Goal: Transaction & Acquisition: Purchase product/service

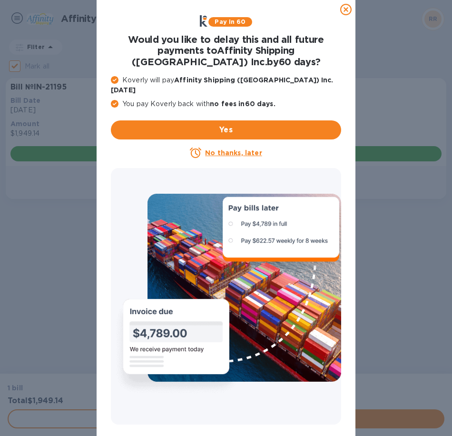
click at [345, 7] on icon at bounding box center [345, 9] width 11 height 11
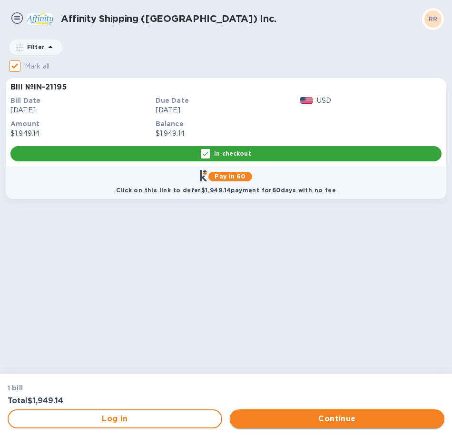
click at [337, 414] on span "Continue" at bounding box center [336, 418] width 199 height 11
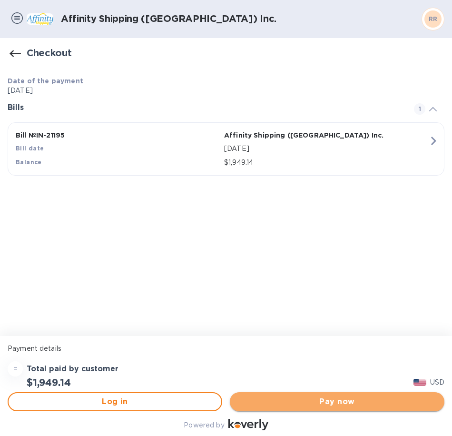
click at [292, 402] on span "Pay now" at bounding box center [336, 401] width 199 height 11
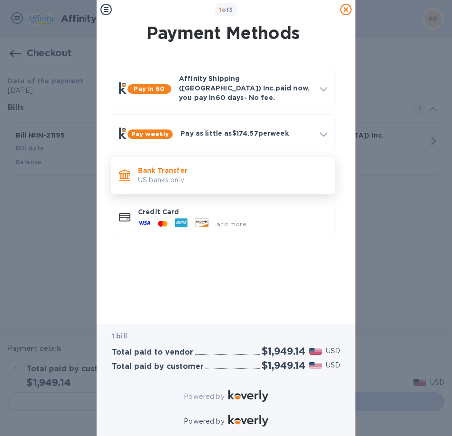
click at [160, 175] on p "US banks only." at bounding box center [232, 180] width 189 height 10
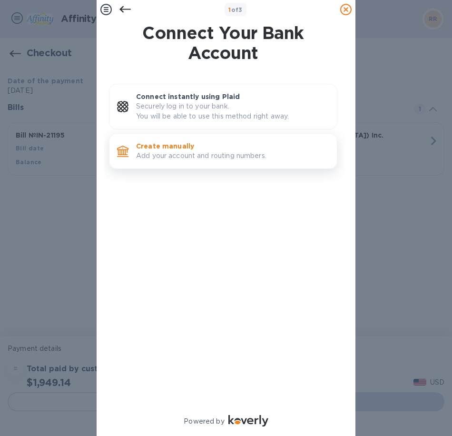
click at [199, 151] on p "Add your account and routing numbers." at bounding box center [232, 156] width 193 height 10
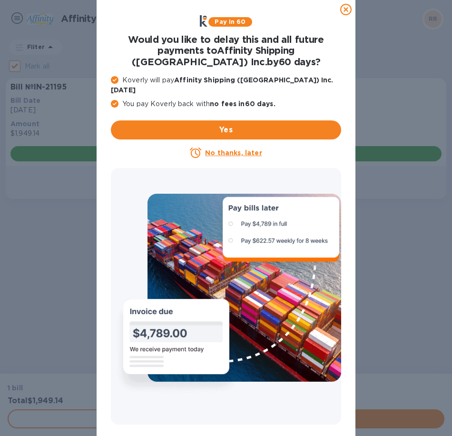
click at [345, 10] on icon at bounding box center [345, 9] width 11 height 11
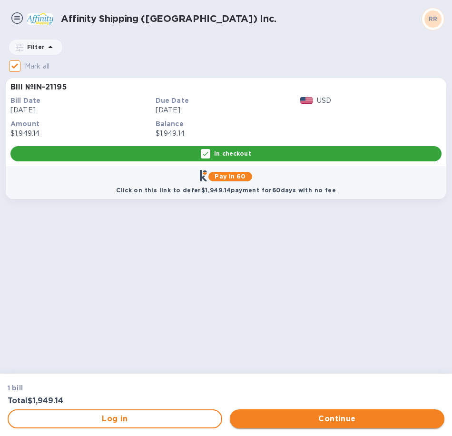
click at [259, 416] on span "Continue" at bounding box center [336, 418] width 199 height 11
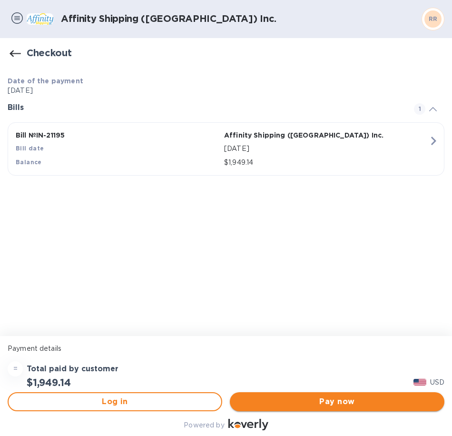
click at [264, 401] on span "Pay now" at bounding box center [336, 401] width 199 height 11
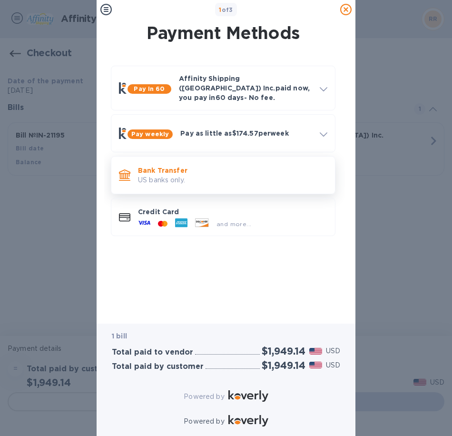
click at [185, 175] on p "US banks only." at bounding box center [232, 180] width 189 height 10
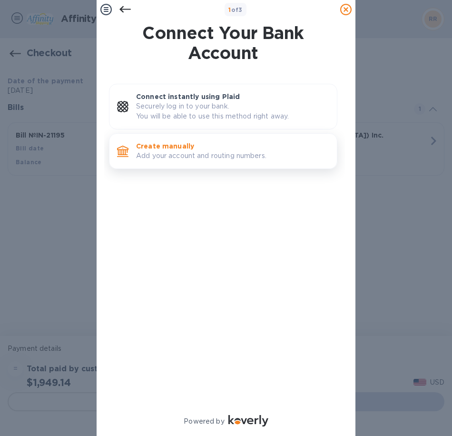
click at [194, 149] on p "Create manually" at bounding box center [232, 146] width 193 height 10
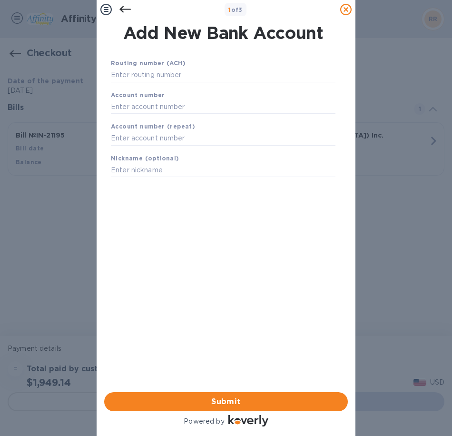
click at [157, 65] on b "Routing number (ACH)" at bounding box center [148, 62] width 75 height 7
click at [157, 79] on input "text" at bounding box center [223, 75] width 225 height 14
click at [158, 104] on input "text" at bounding box center [223, 106] width 225 height 14
click at [170, 69] on input "text" at bounding box center [223, 75] width 225 height 14
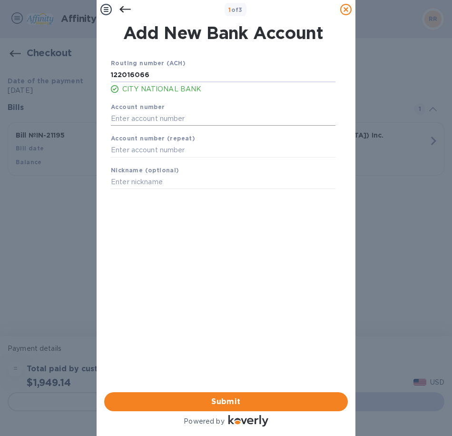
type input "122016066"
click at [158, 119] on input "text" at bounding box center [223, 118] width 225 height 14
type input "750238645"
click at [229, 146] on input "text" at bounding box center [223, 150] width 225 height 14
type input "8"
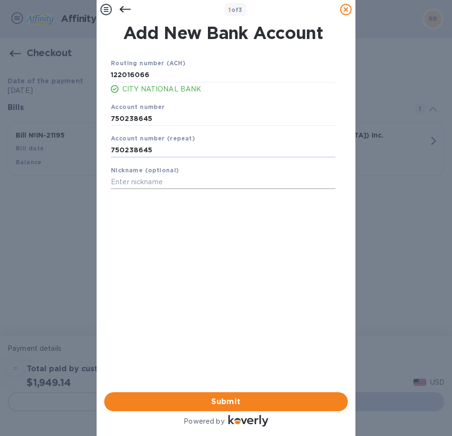
type input "750238645"
click at [135, 182] on input "text" at bounding box center [223, 182] width 225 height 14
type input "W"
type input "Rocstor Wire Account"
click at [246, 271] on div "Routing number (ACH) 122016066 CITY NATIONAL BANK Account number 750238645 Acco…" at bounding box center [223, 210] width 244 height 321
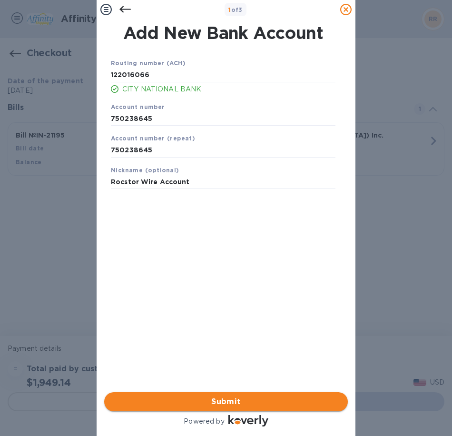
click at [237, 396] on span "Submit" at bounding box center [226, 401] width 228 height 11
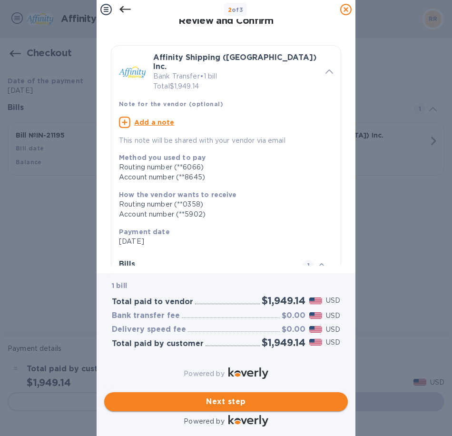
click at [207, 396] on span "Next step" at bounding box center [226, 401] width 228 height 11
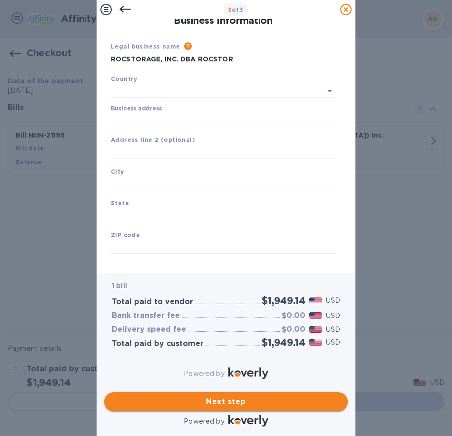
type input "United States"
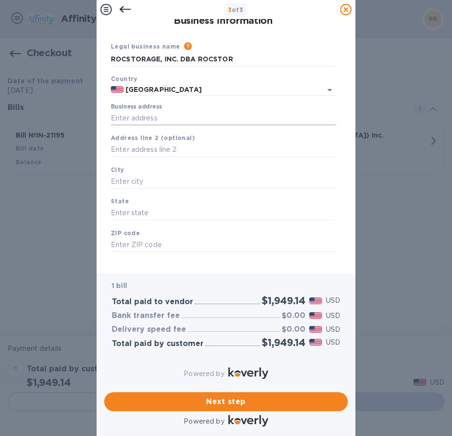
click at [157, 117] on input "Business address" at bounding box center [223, 118] width 225 height 14
type input "12979 Arroyo Street"
type input "Los Angeles"
type input "CA"
type input "91342"
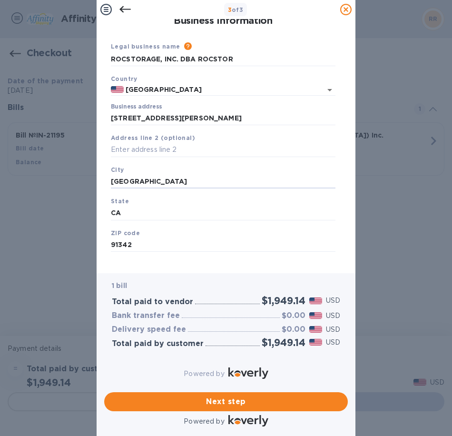
drag, startPoint x: 162, startPoint y: 183, endPoint x: 92, endPoint y: 183, distance: 69.9
click at [92, 183] on div "3 of 3 Business Information Legal business name Please provide the legal name t…" at bounding box center [226, 218] width 452 height 436
drag, startPoint x: 110, startPoint y: 180, endPoint x: 102, endPoint y: 182, distance: 8.3
click at [102, 182] on div "Business Information Legal business name Please provide the legal name that app…" at bounding box center [226, 146] width 259 height 254
type input "San Fernando"
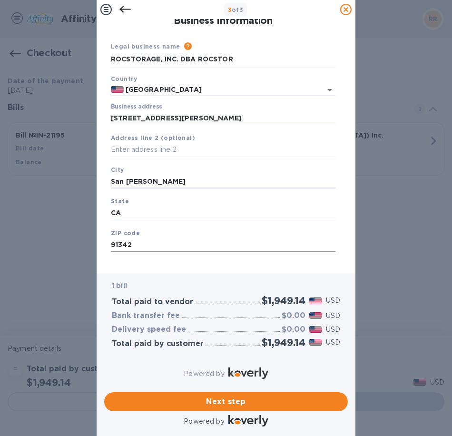
click at [136, 247] on input "91342" at bounding box center [223, 245] width 225 height 14
type input "91340"
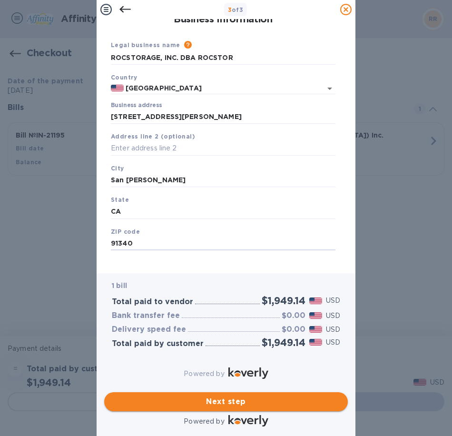
click at [239, 396] on span "Next step" at bounding box center [226, 401] width 228 height 11
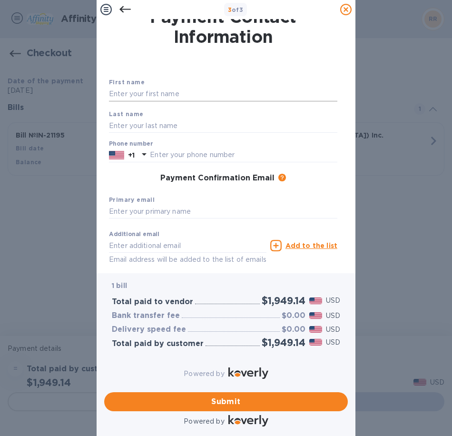
click at [126, 93] on input "text" at bounding box center [223, 94] width 228 height 14
type input "Kate"
type input "Javid"
type input "kate@rocstor.com"
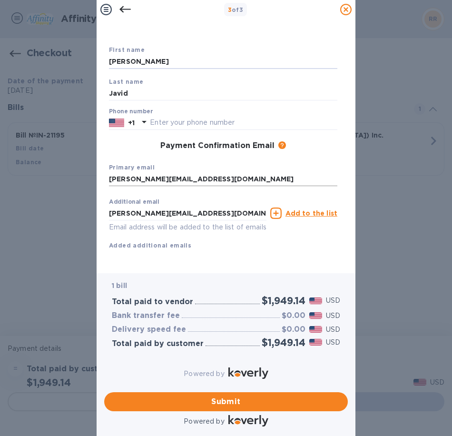
scroll to position [56, 0]
click at [118, 206] on input "kate@rocstor.com" at bounding box center [187, 213] width 157 height 14
drag, startPoint x: 124, startPoint y: 198, endPoint x: 93, endPoint y: 198, distance: 31.4
click at [93, 198] on div "3 of 3 Payment Contact Information First name Kate Last name Javid Phone number…" at bounding box center [226, 218] width 452 height 436
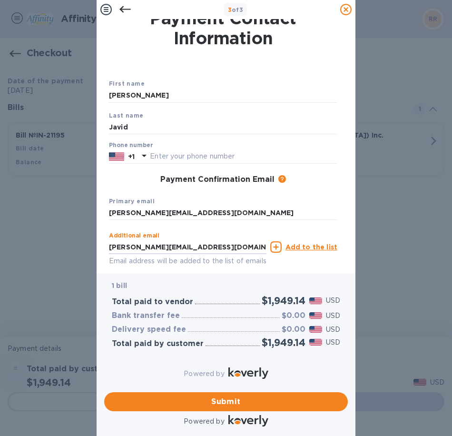
scroll to position [0, 0]
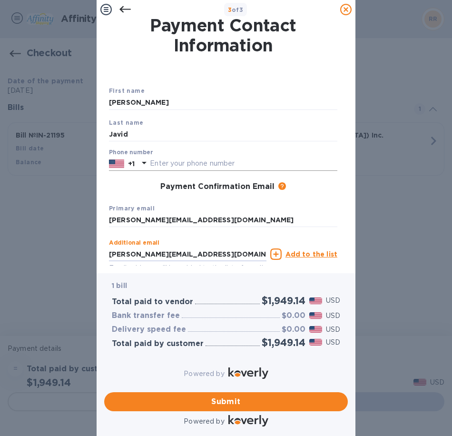
type input "tania@rocstor.com"
click at [184, 163] on input "text" at bounding box center [243, 164] width 187 height 14
click at [270, 165] on input "8187277000" at bounding box center [243, 164] width 187 height 14
type input "8187277000"
click at [230, 399] on span "Submit" at bounding box center [226, 401] width 228 height 11
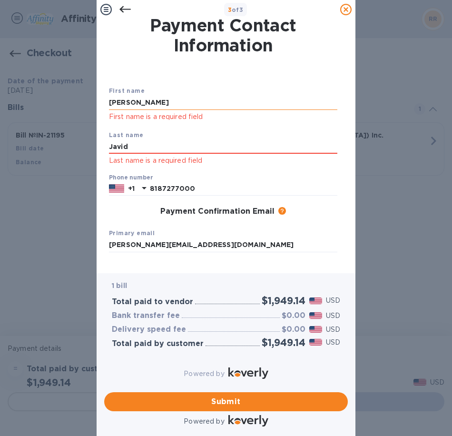
click at [145, 105] on input "Kate" at bounding box center [223, 103] width 228 height 14
type input "Kate"
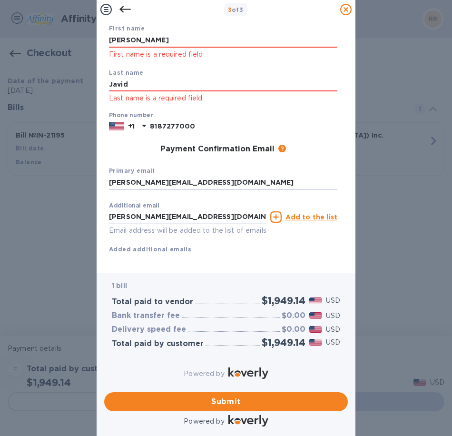
scroll to position [84, 0]
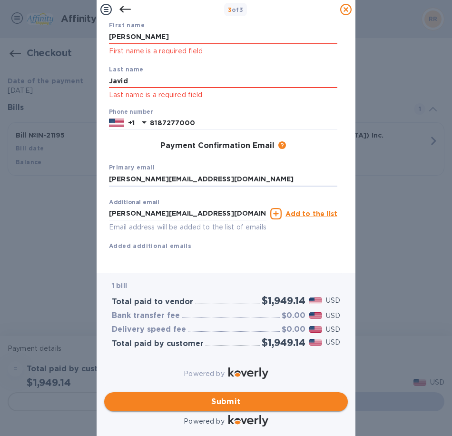
click at [222, 397] on span "Submit" at bounding box center [226, 401] width 228 height 11
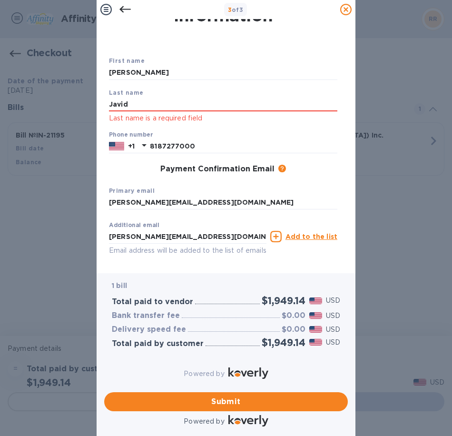
scroll to position [0, 0]
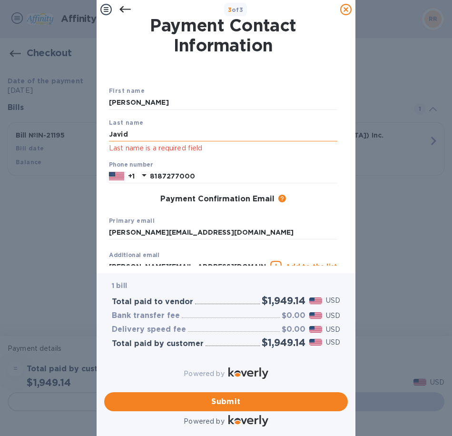
click at [152, 131] on input "Javid" at bounding box center [223, 134] width 228 height 14
type input "Javid"
click at [236, 396] on span "Submit" at bounding box center [226, 401] width 228 height 11
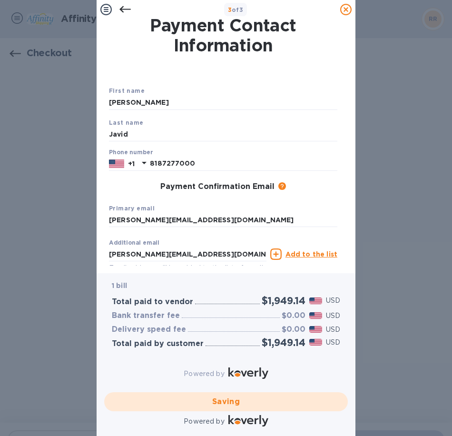
checkbox input "false"
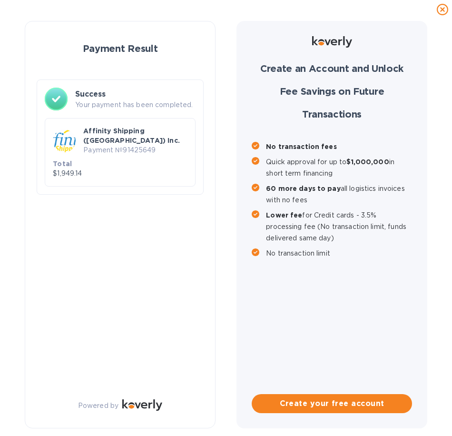
click at [246, 88] on div "Create an Account and Unlock Fee Savings on Future Transactions No transaction …" at bounding box center [331, 224] width 191 height 407
click at [140, 102] on p "Your payment has been completed." at bounding box center [135, 105] width 120 height 10
